Goal: Task Accomplishment & Management: Use online tool/utility

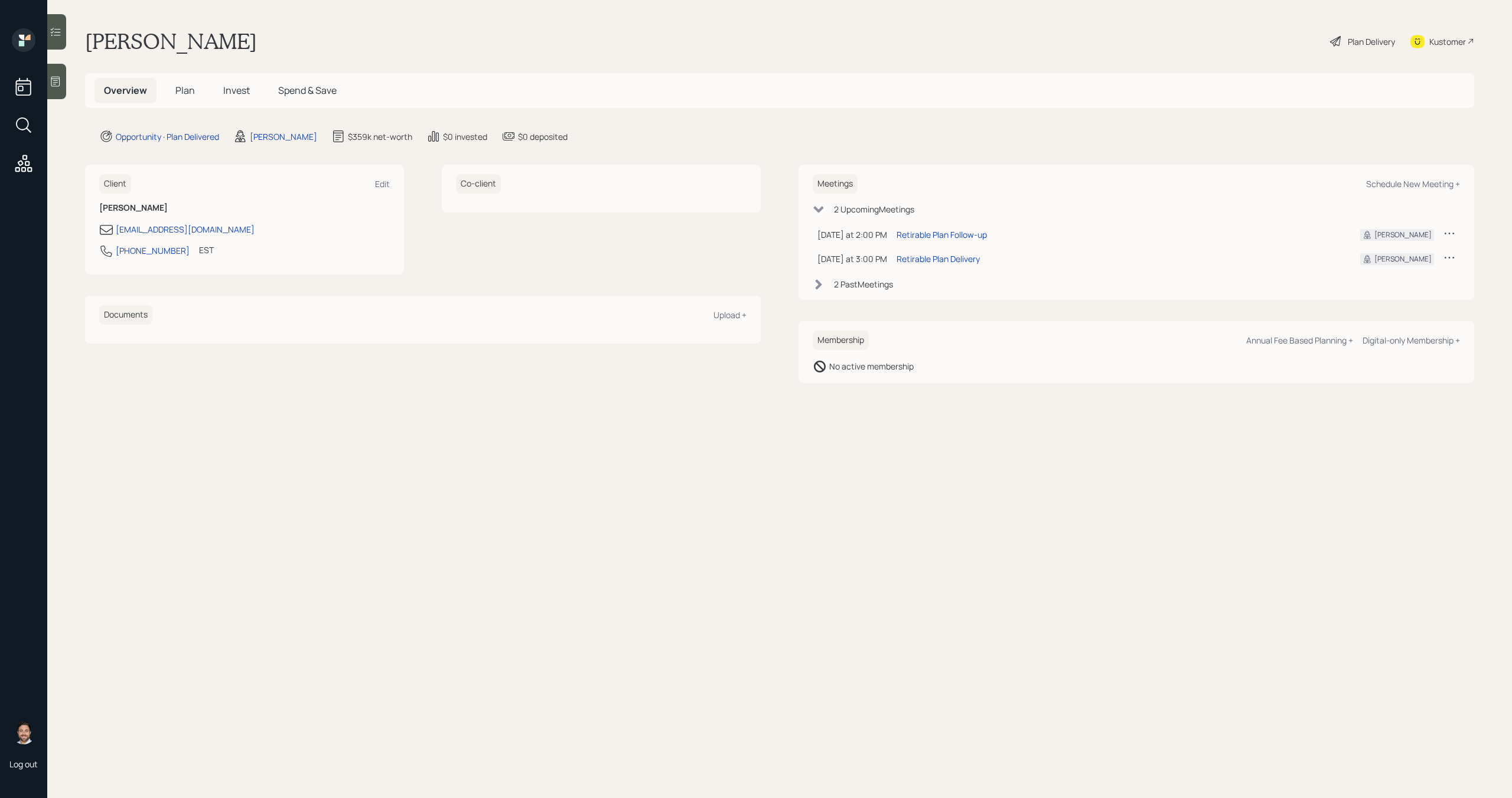
click at [190, 89] on span "Plan" at bounding box center [185, 90] width 20 height 13
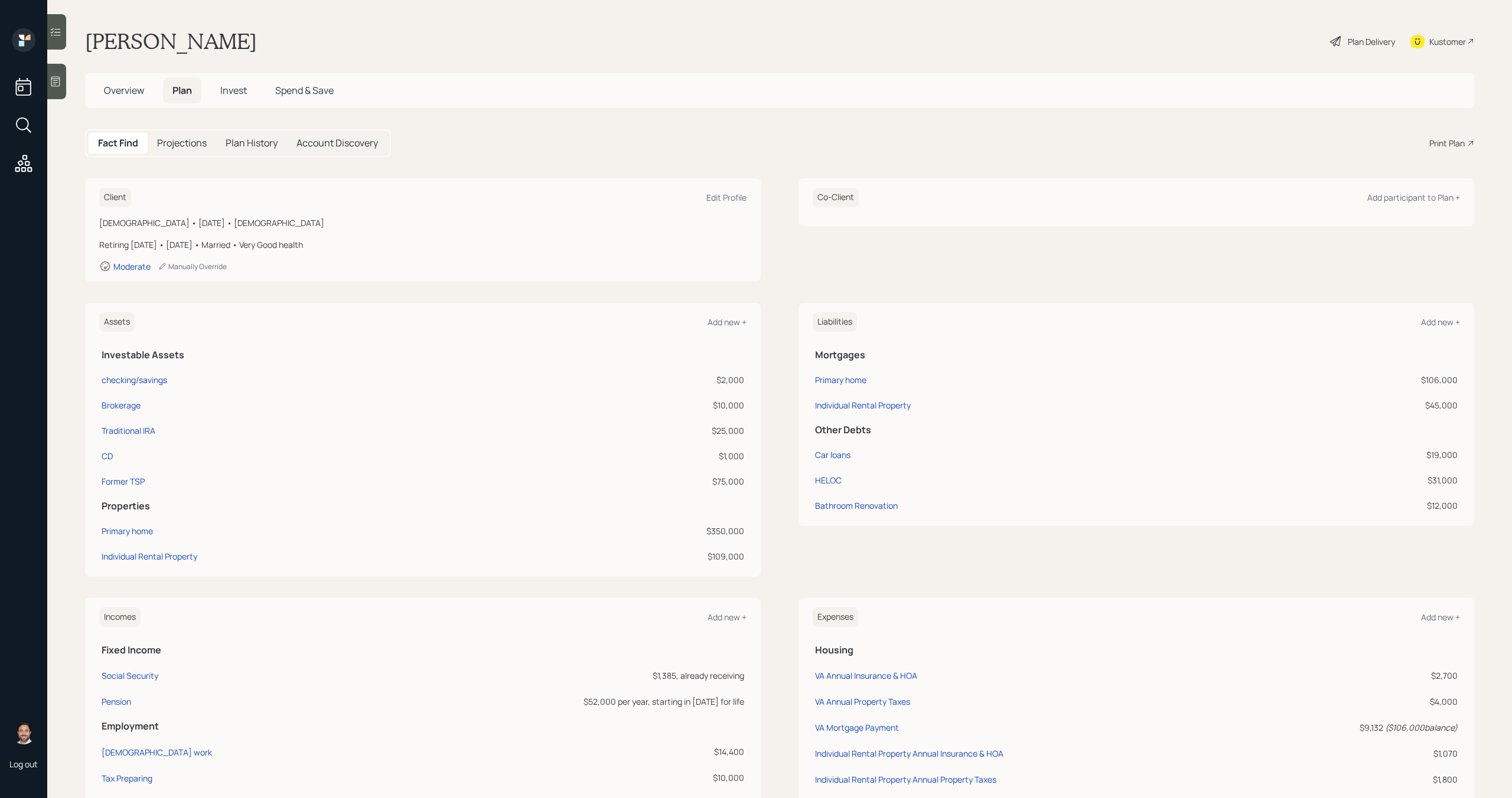
click at [1444, 153] on div "Fact Find Projections Plan History Account Discovery Print Plan" at bounding box center [780, 143] width 1389 height 27
click at [1448, 147] on div "Print Plan" at bounding box center [1447, 143] width 35 height 12
